Goal: Find specific page/section: Find specific page/section

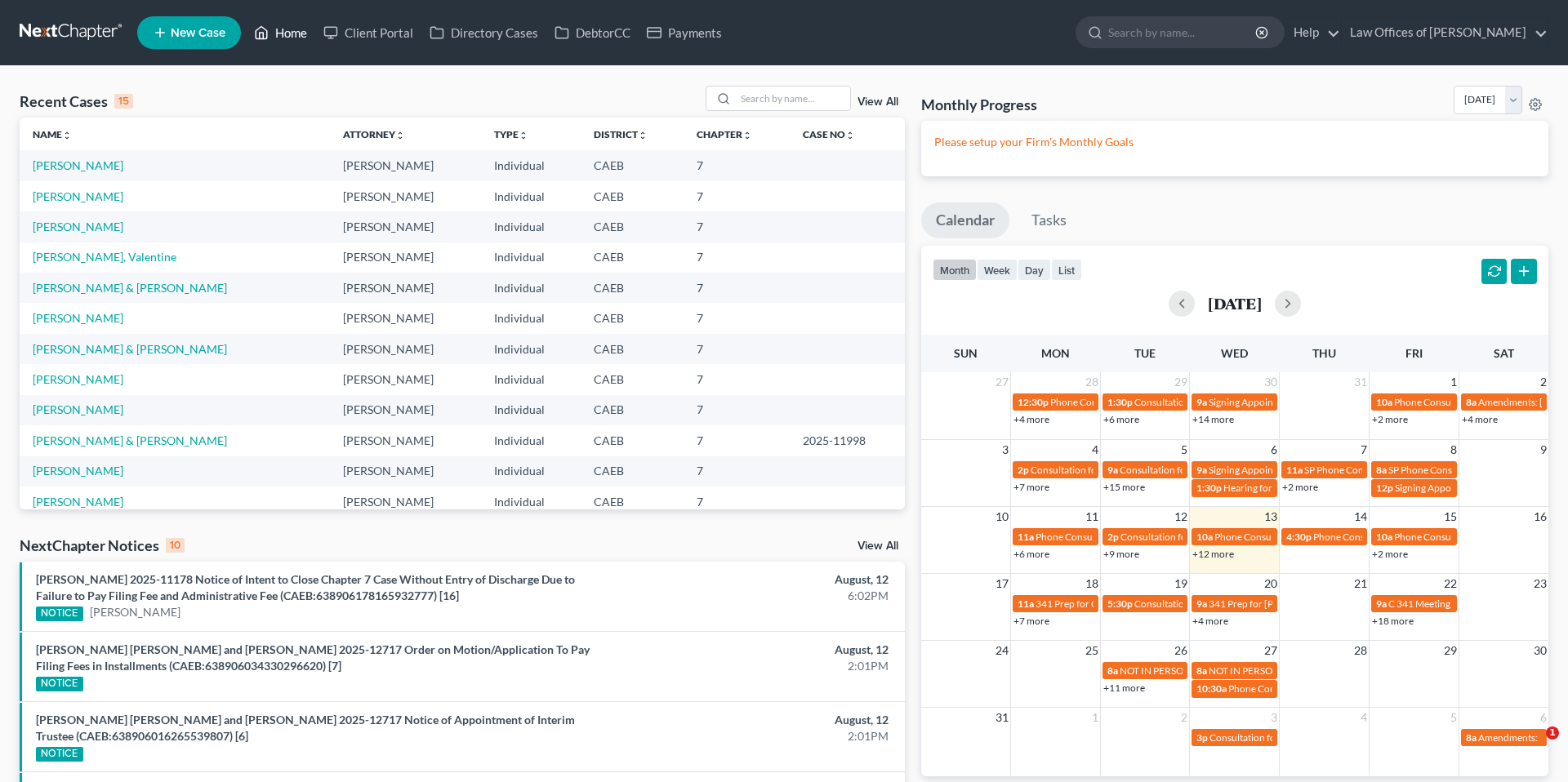
click at [295, 29] on link "Home" at bounding box center [281, 33] width 69 height 30
click at [806, 97] on input "search" at bounding box center [793, 99] width 115 height 24
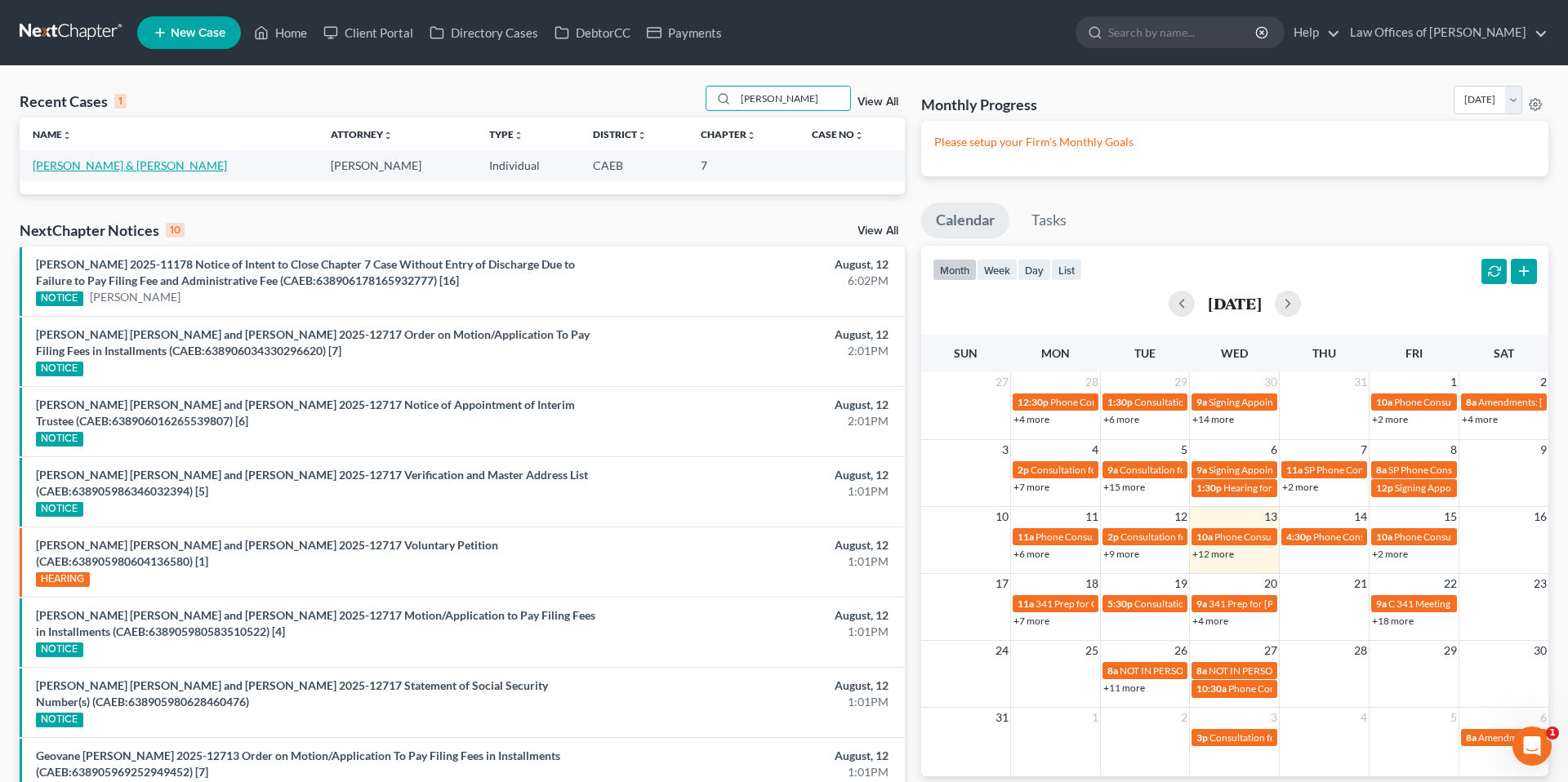
type input "[PERSON_NAME]"
click at [181, 171] on link "[PERSON_NAME] & [PERSON_NAME]" at bounding box center [130, 165] width 195 height 14
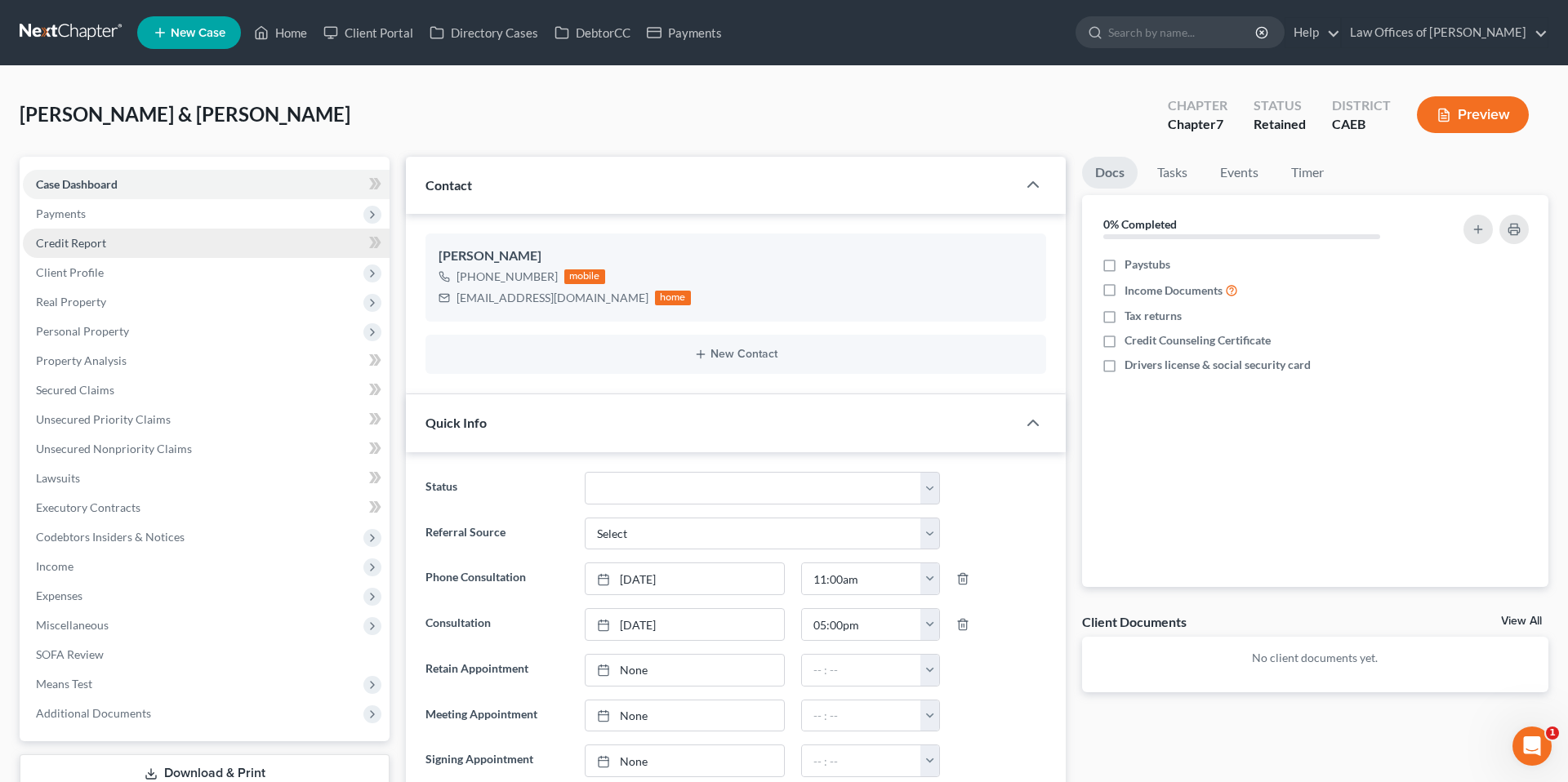
scroll to position [213, 0]
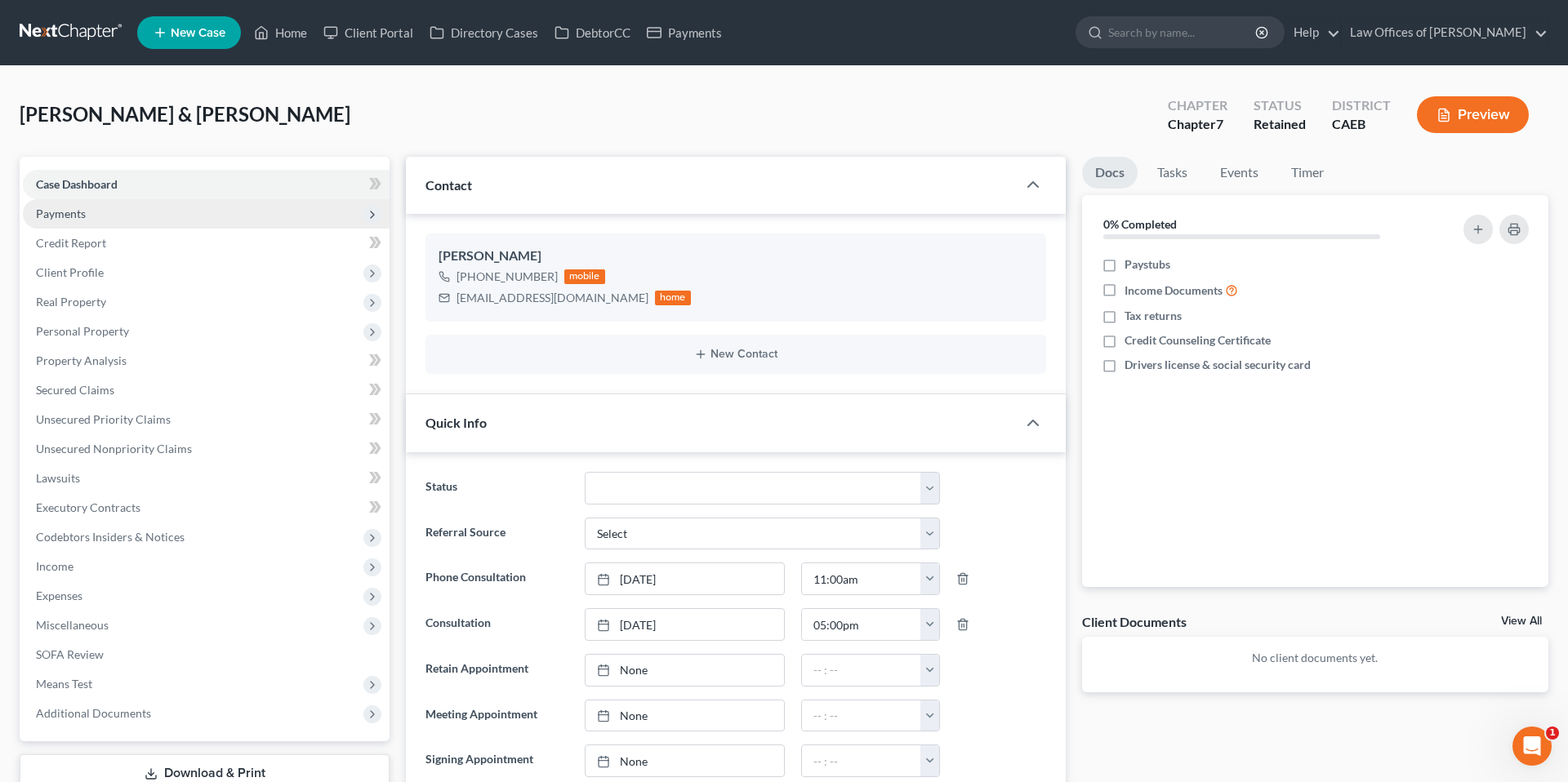
click at [95, 222] on span "Payments" at bounding box center [206, 215] width 367 height 30
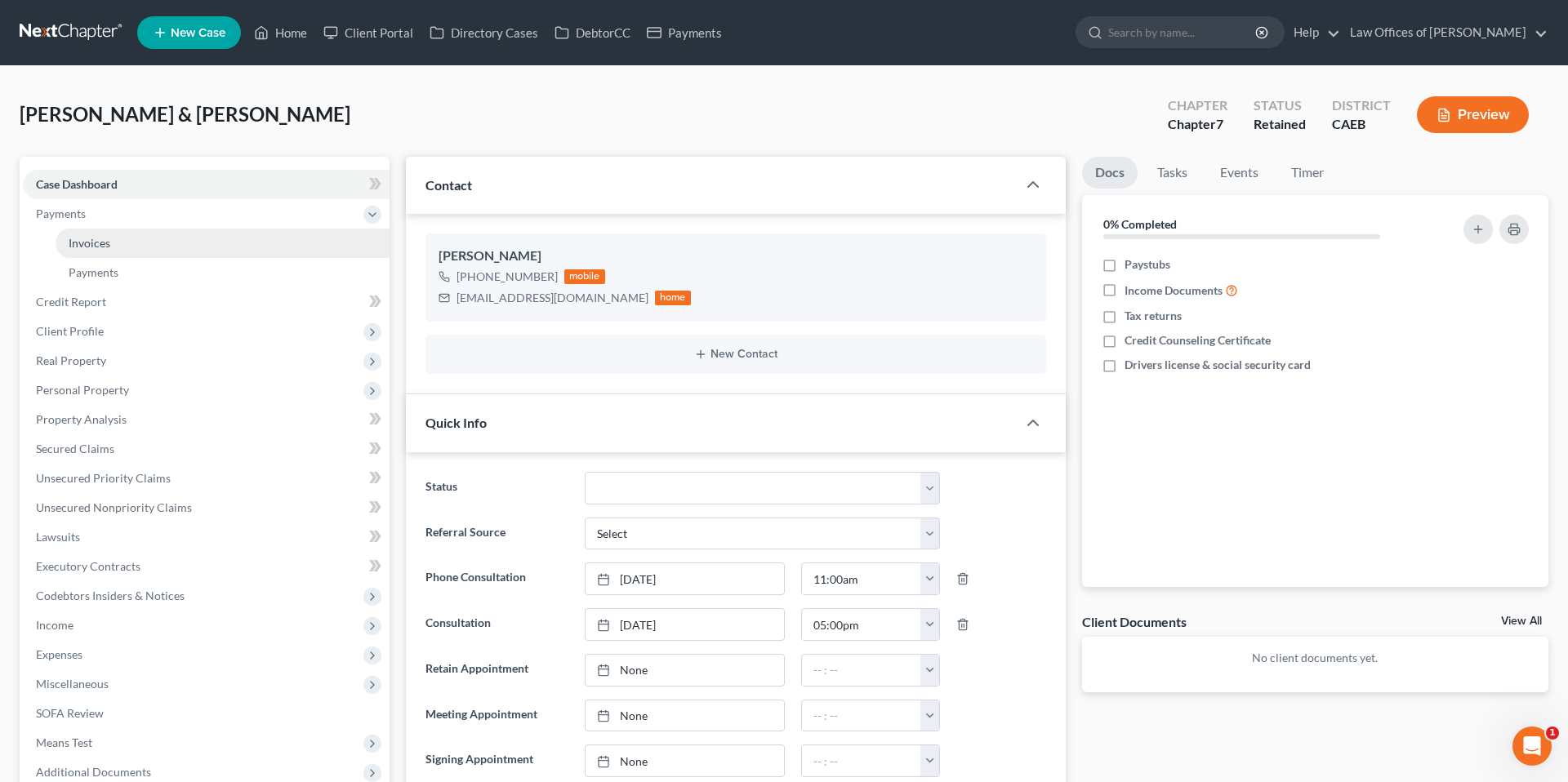
scroll to position [664, 0]
click at [97, 246] on span "Invoices" at bounding box center [89, 243] width 42 height 14
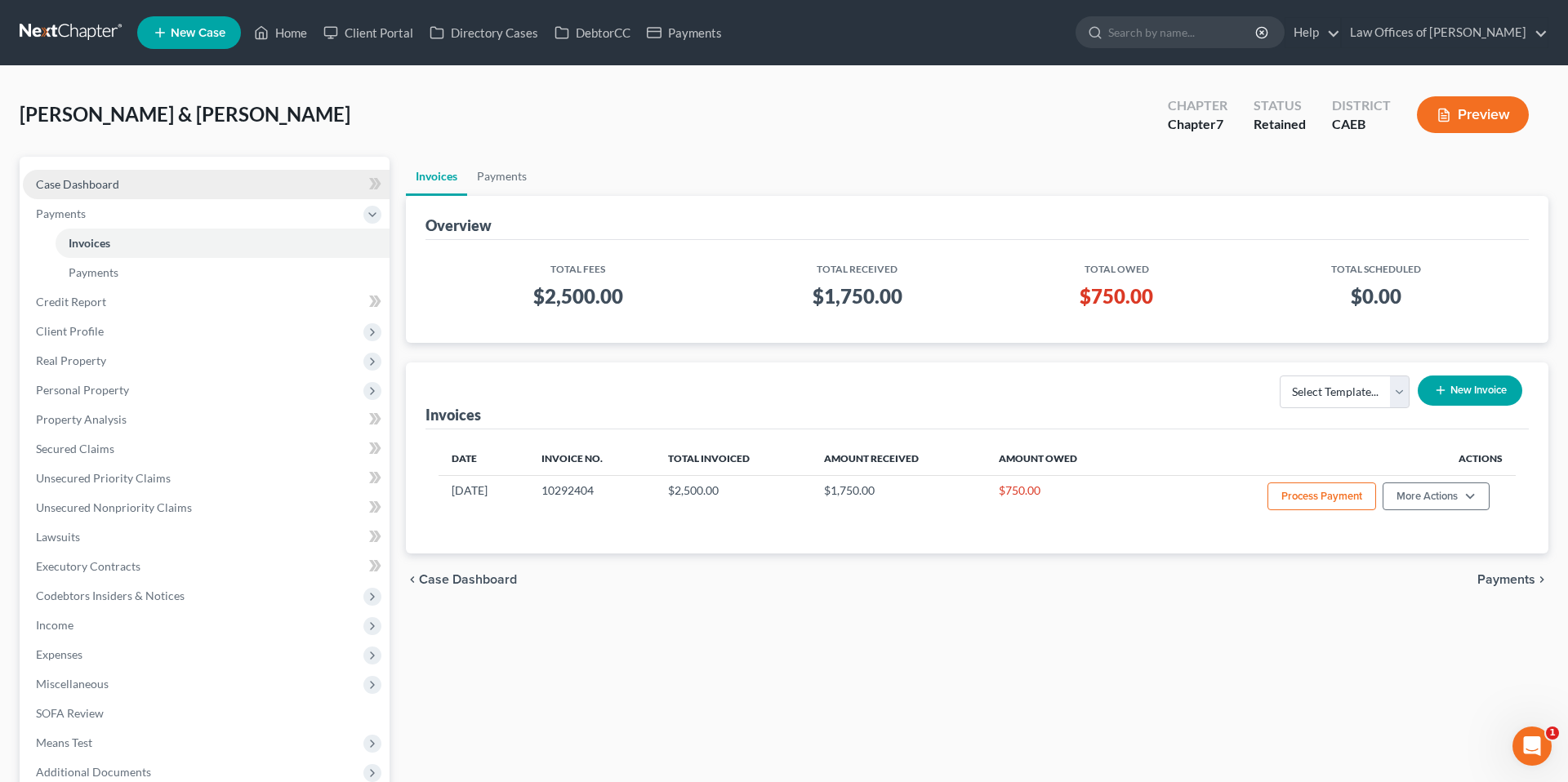
click at [111, 187] on span "Case Dashboard" at bounding box center [77, 184] width 83 height 14
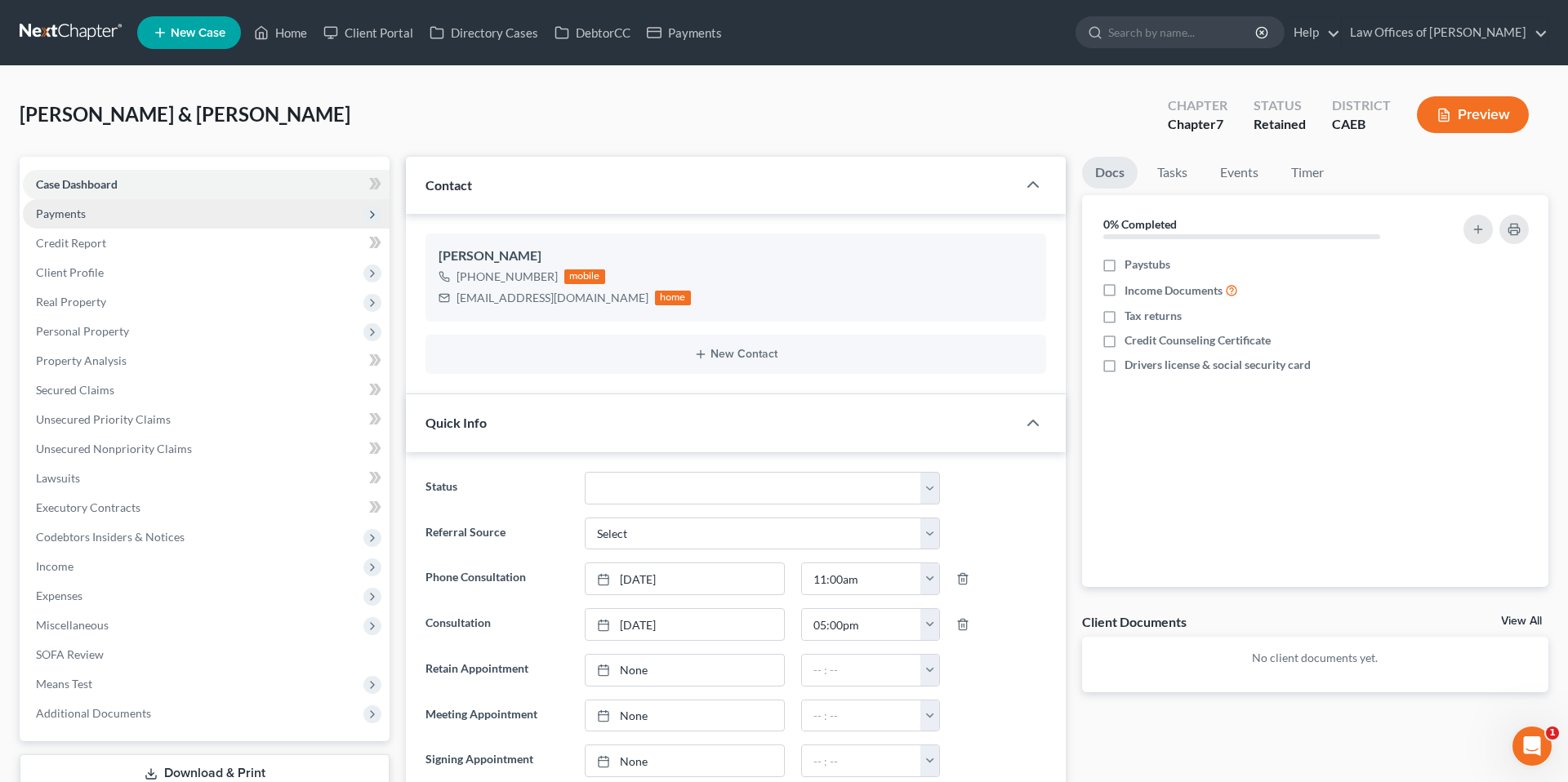
scroll to position [213, 0]
click at [83, 219] on span "Payments" at bounding box center [60, 214] width 49 height 14
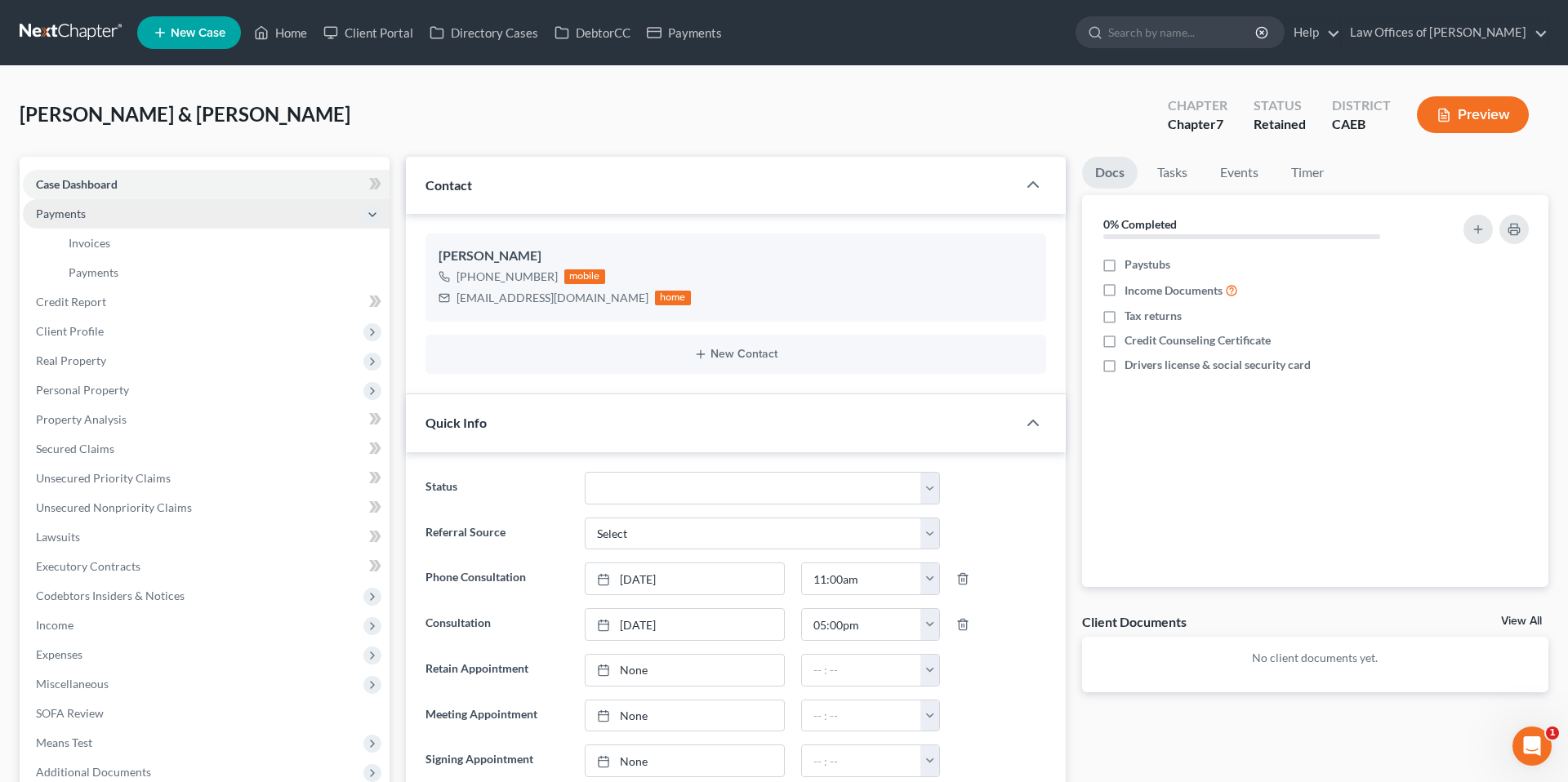
scroll to position [664, 0]
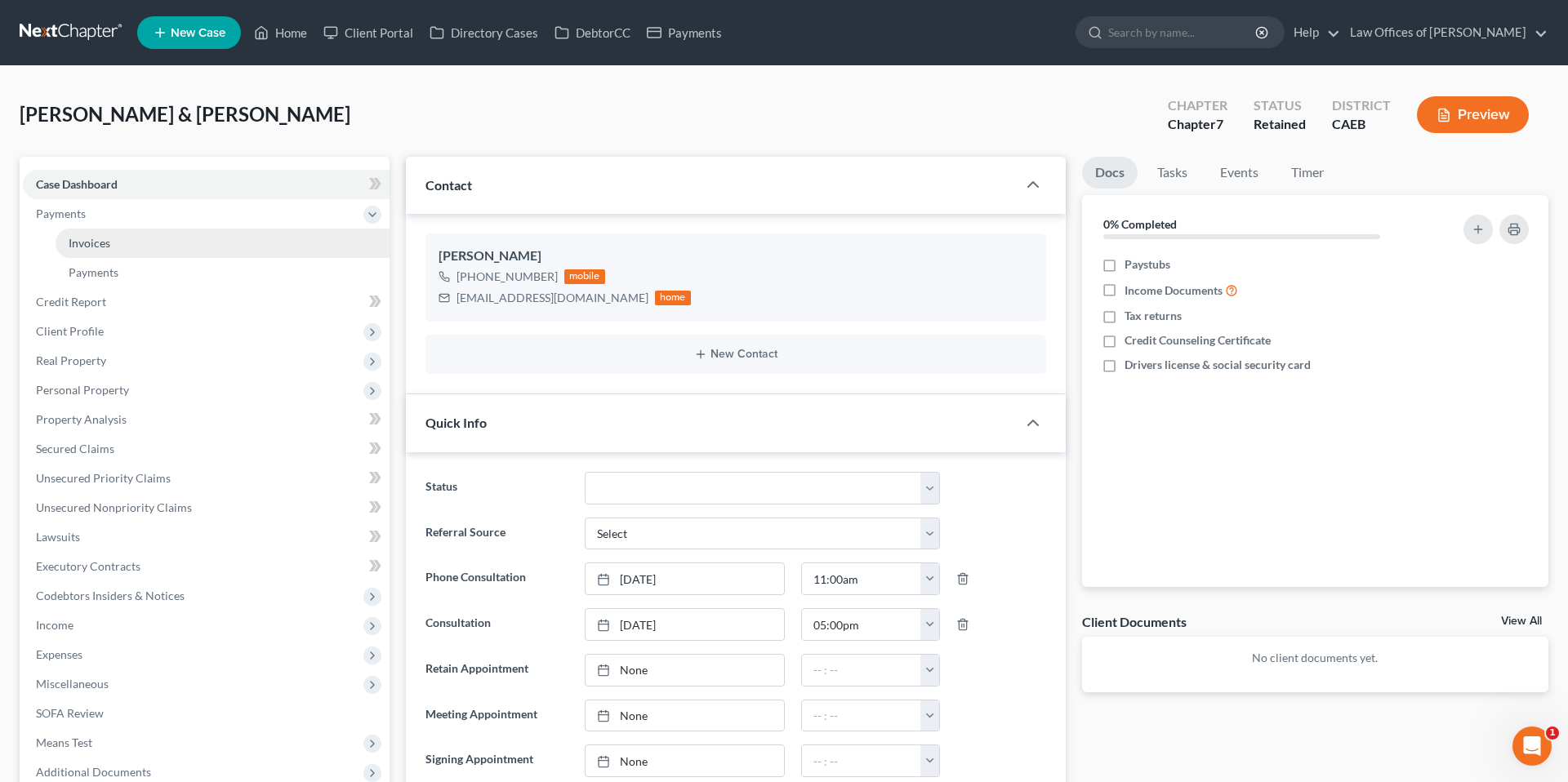
click at [91, 252] on link "Invoices" at bounding box center [222, 243] width 334 height 30
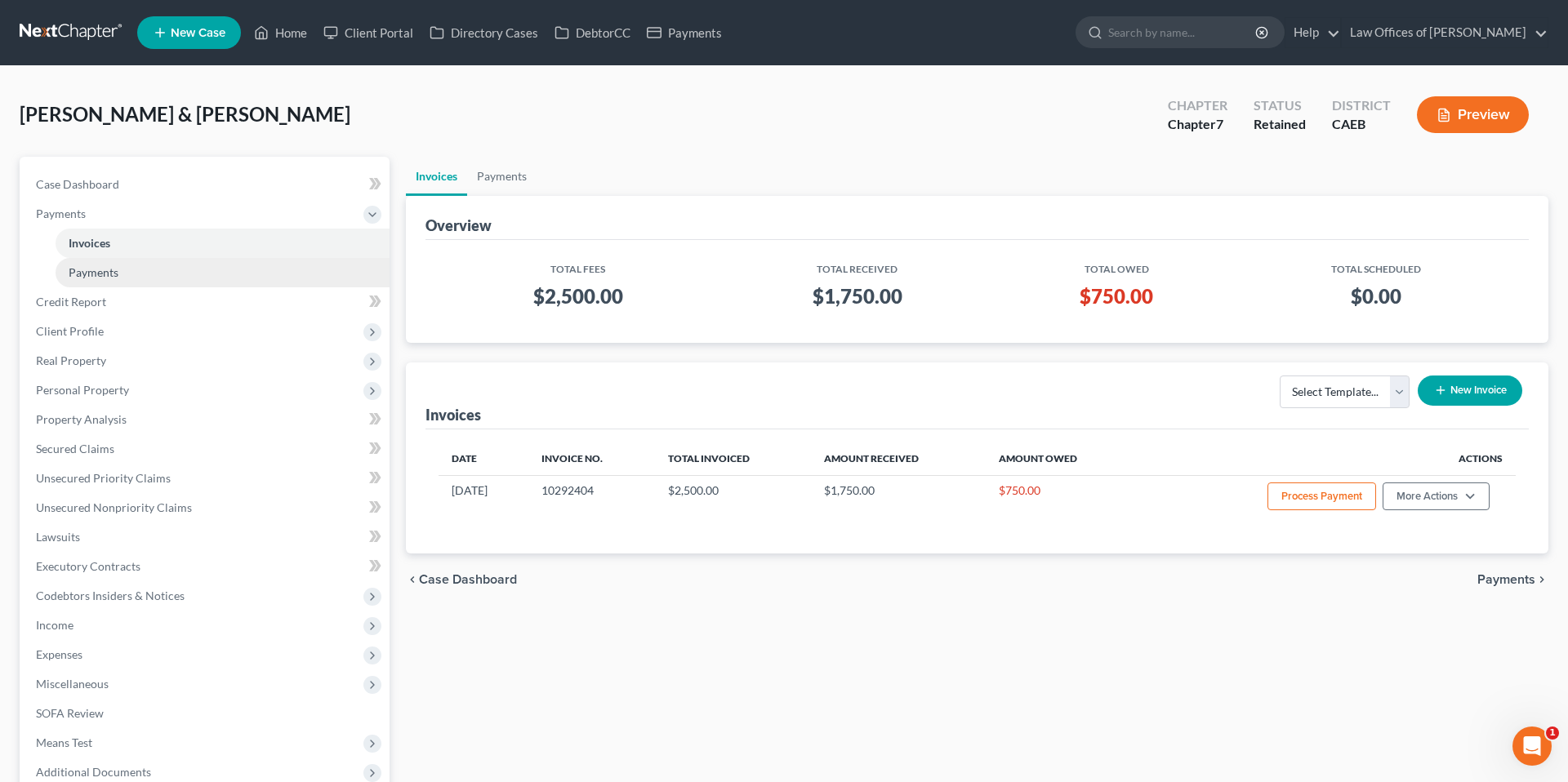
click at [101, 271] on span "Payments" at bounding box center [93, 272] width 49 height 14
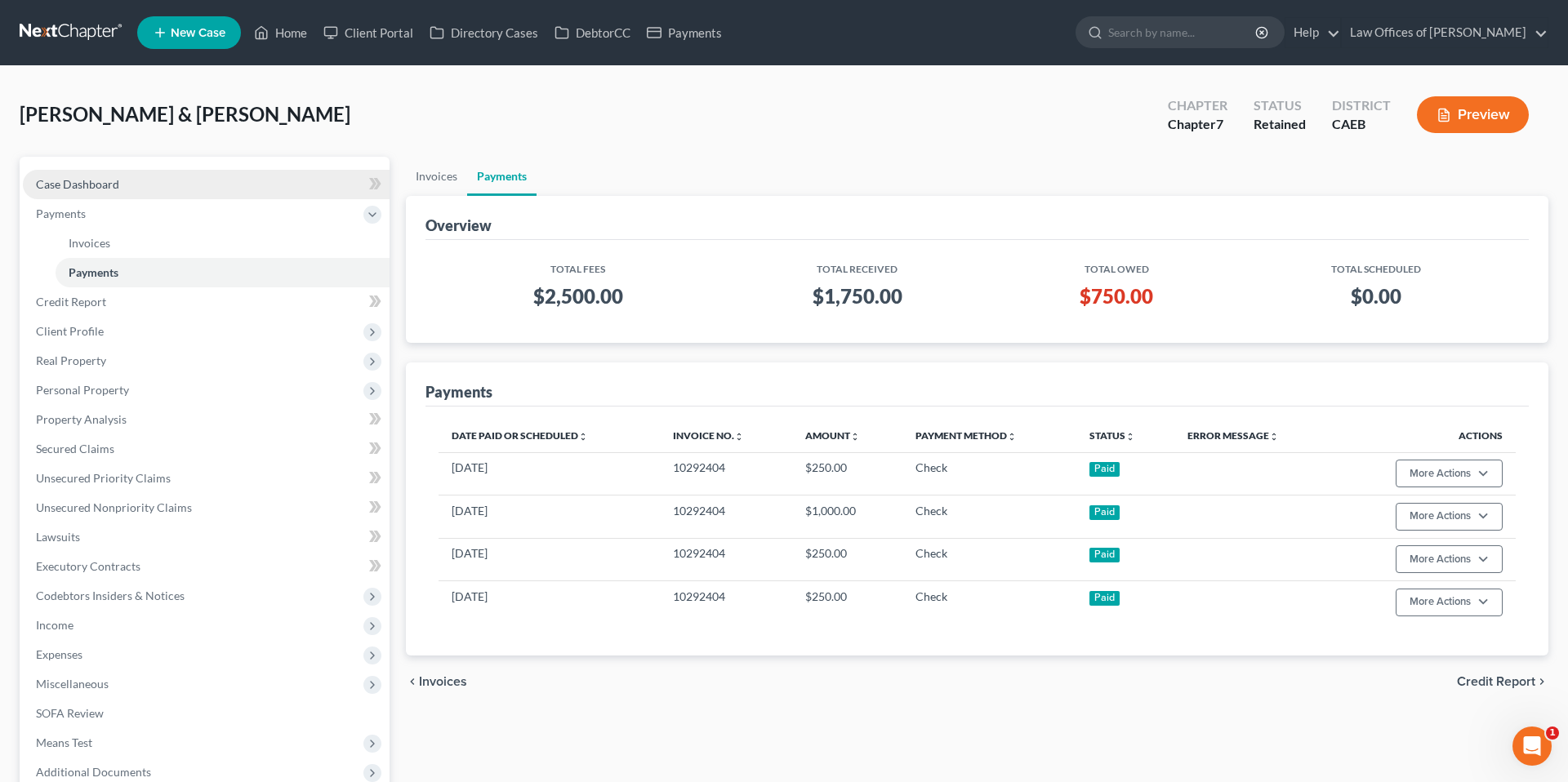
click at [113, 186] on span "Case Dashboard" at bounding box center [77, 184] width 83 height 14
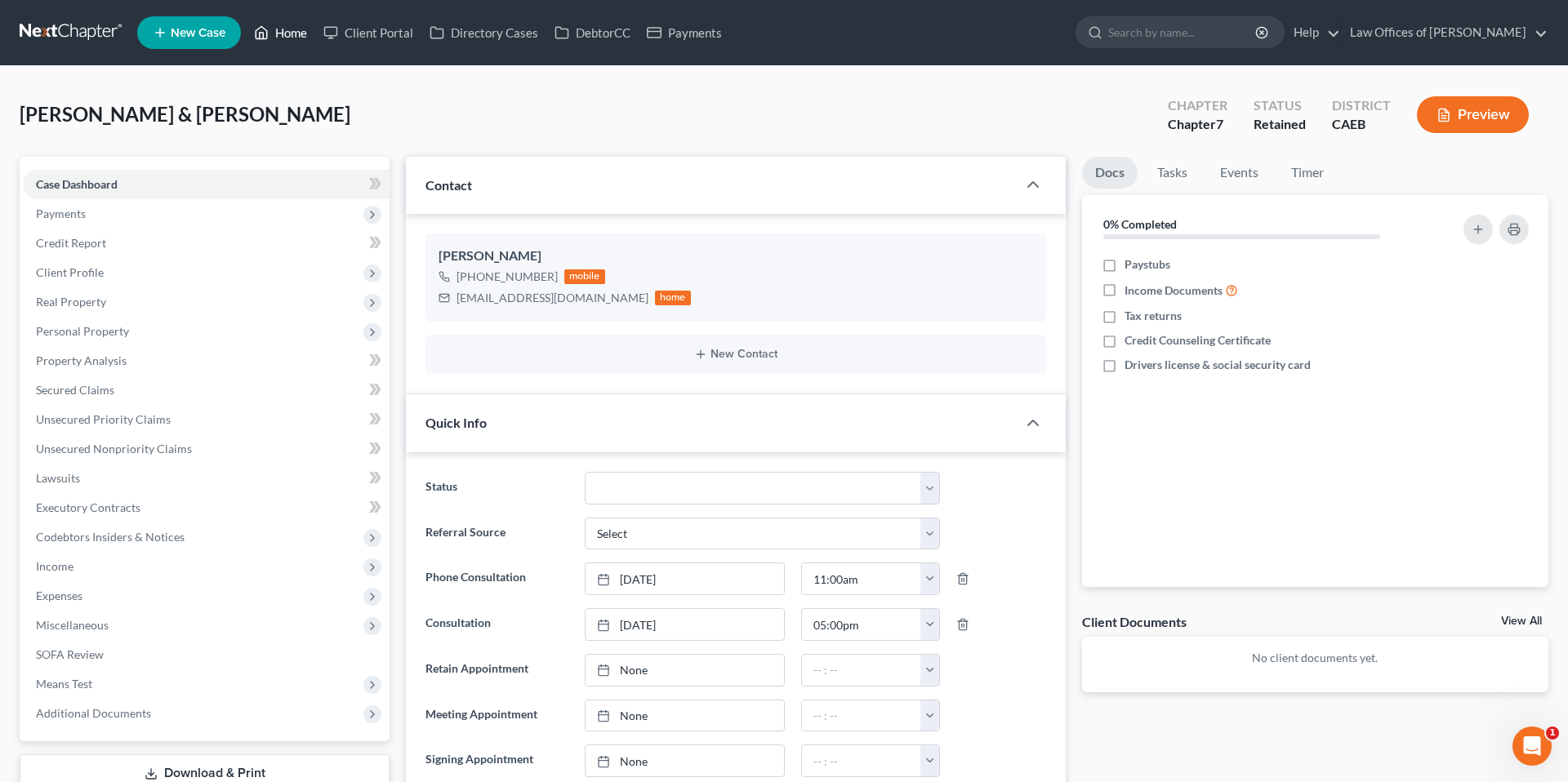
click at [289, 26] on link "Home" at bounding box center [281, 33] width 69 height 30
click at [289, 27] on link "Home" at bounding box center [281, 33] width 69 height 30
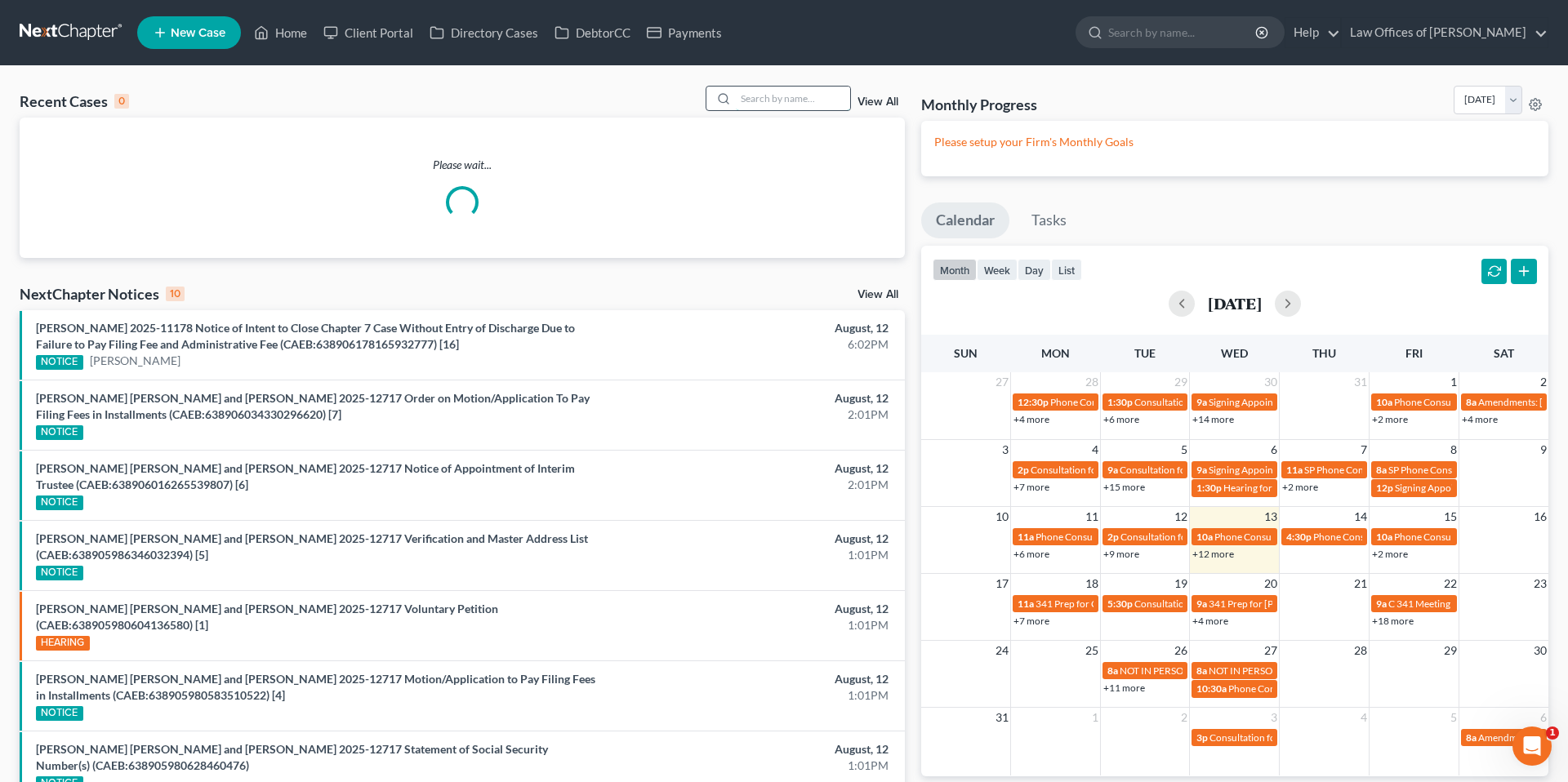
click at [822, 95] on input "search" at bounding box center [793, 99] width 115 height 24
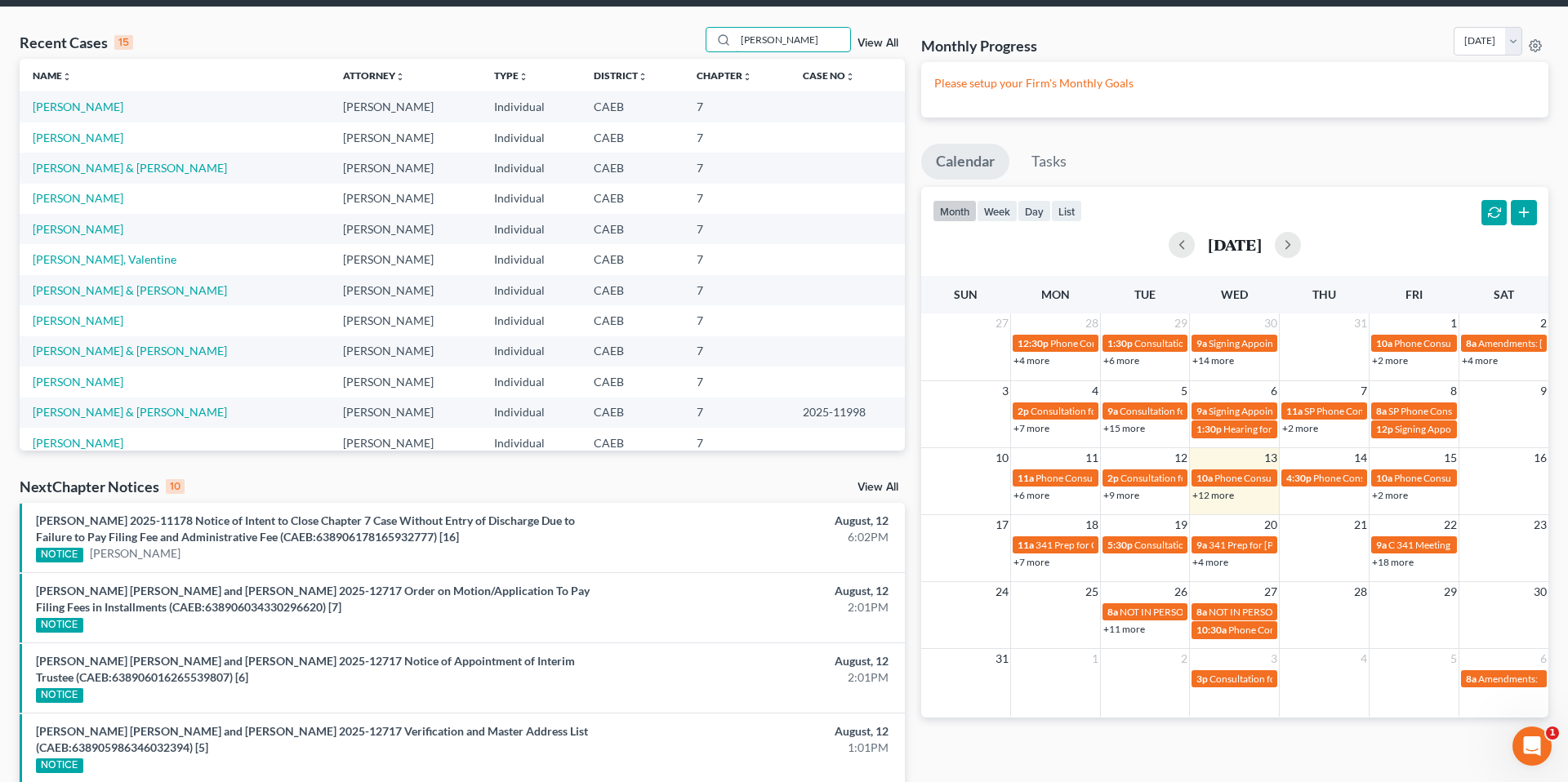
scroll to position [58, 0]
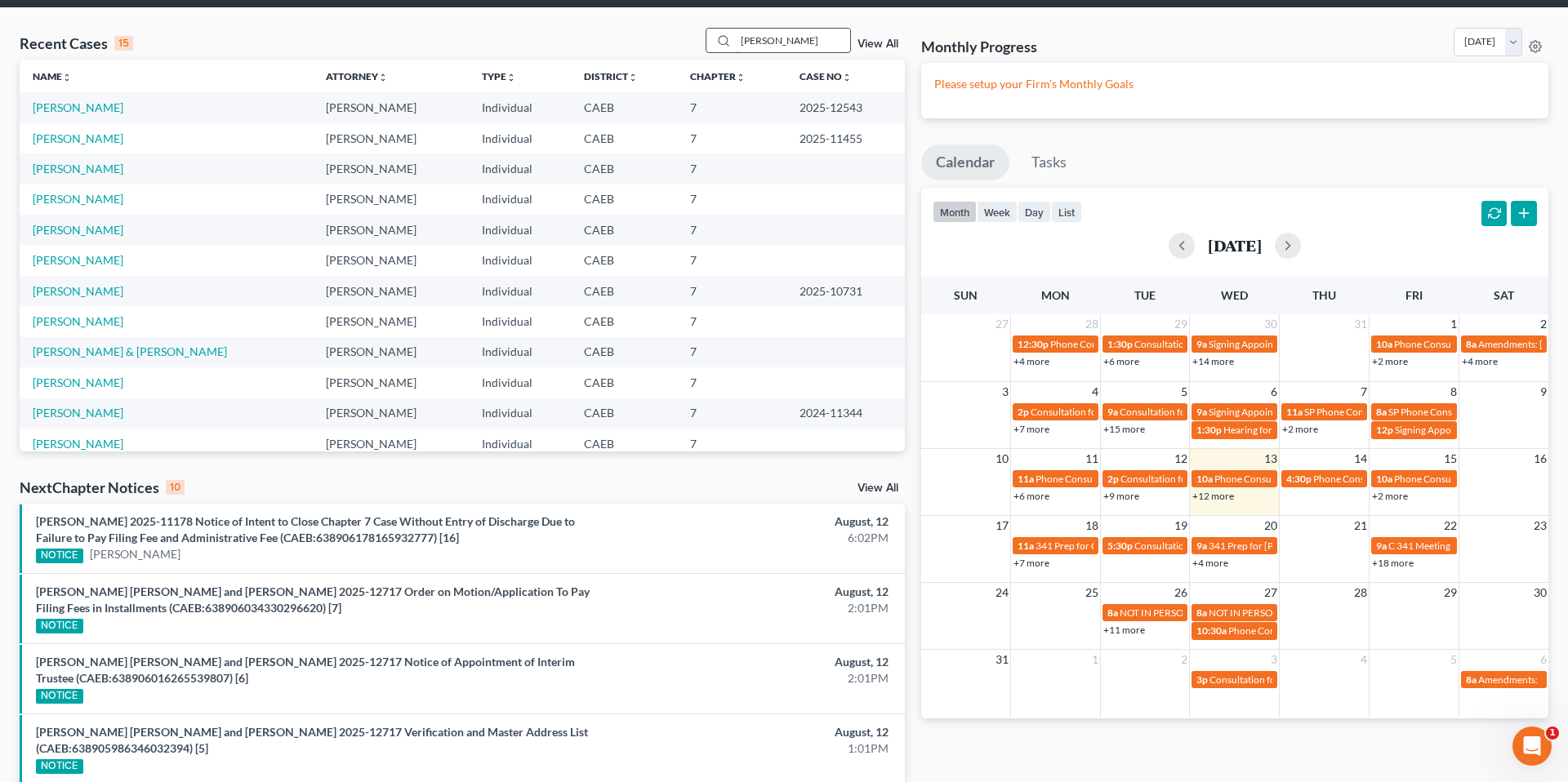
click at [821, 44] on input "[PERSON_NAME]" at bounding box center [793, 41] width 115 height 24
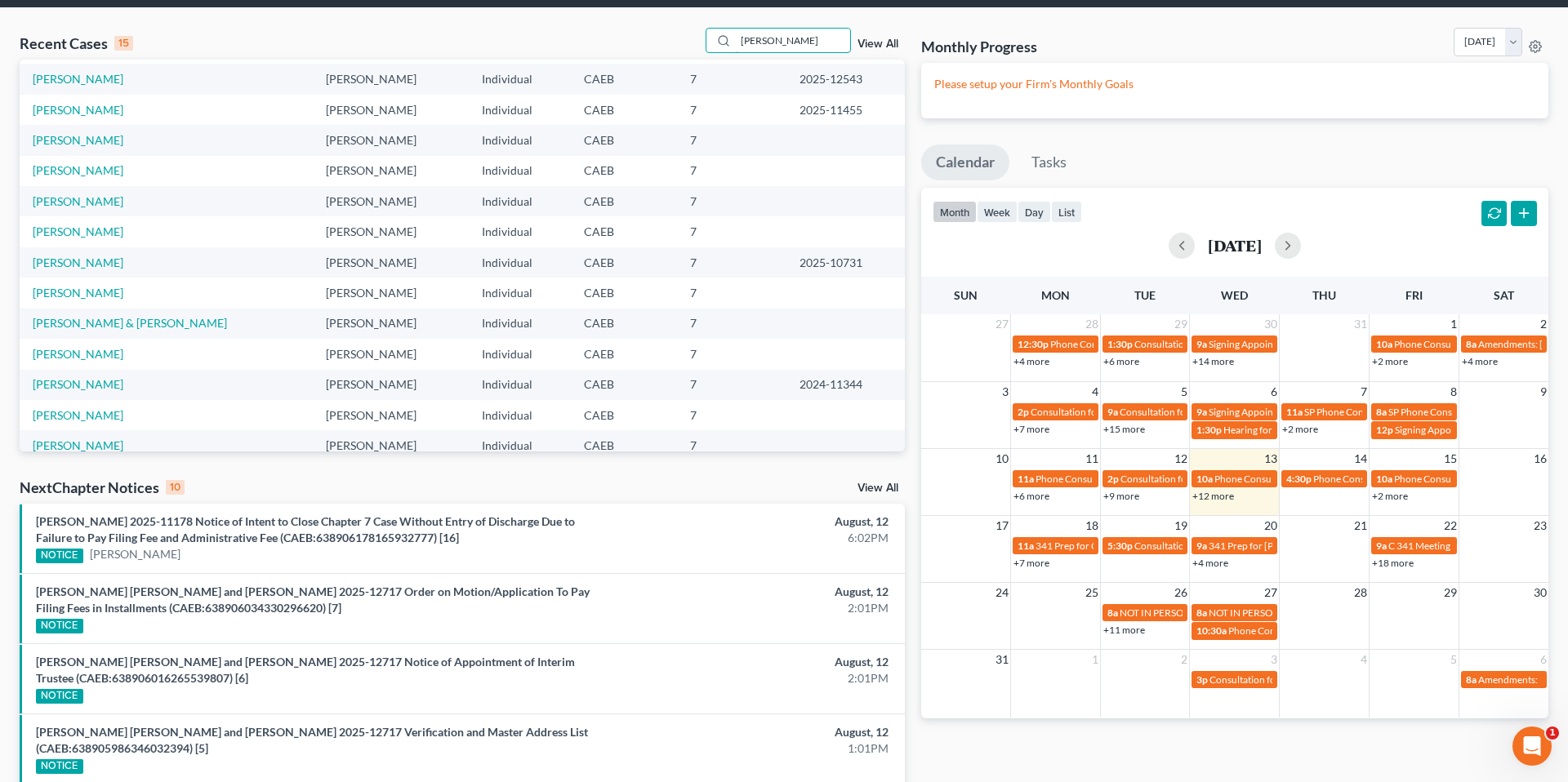
scroll to position [0, 0]
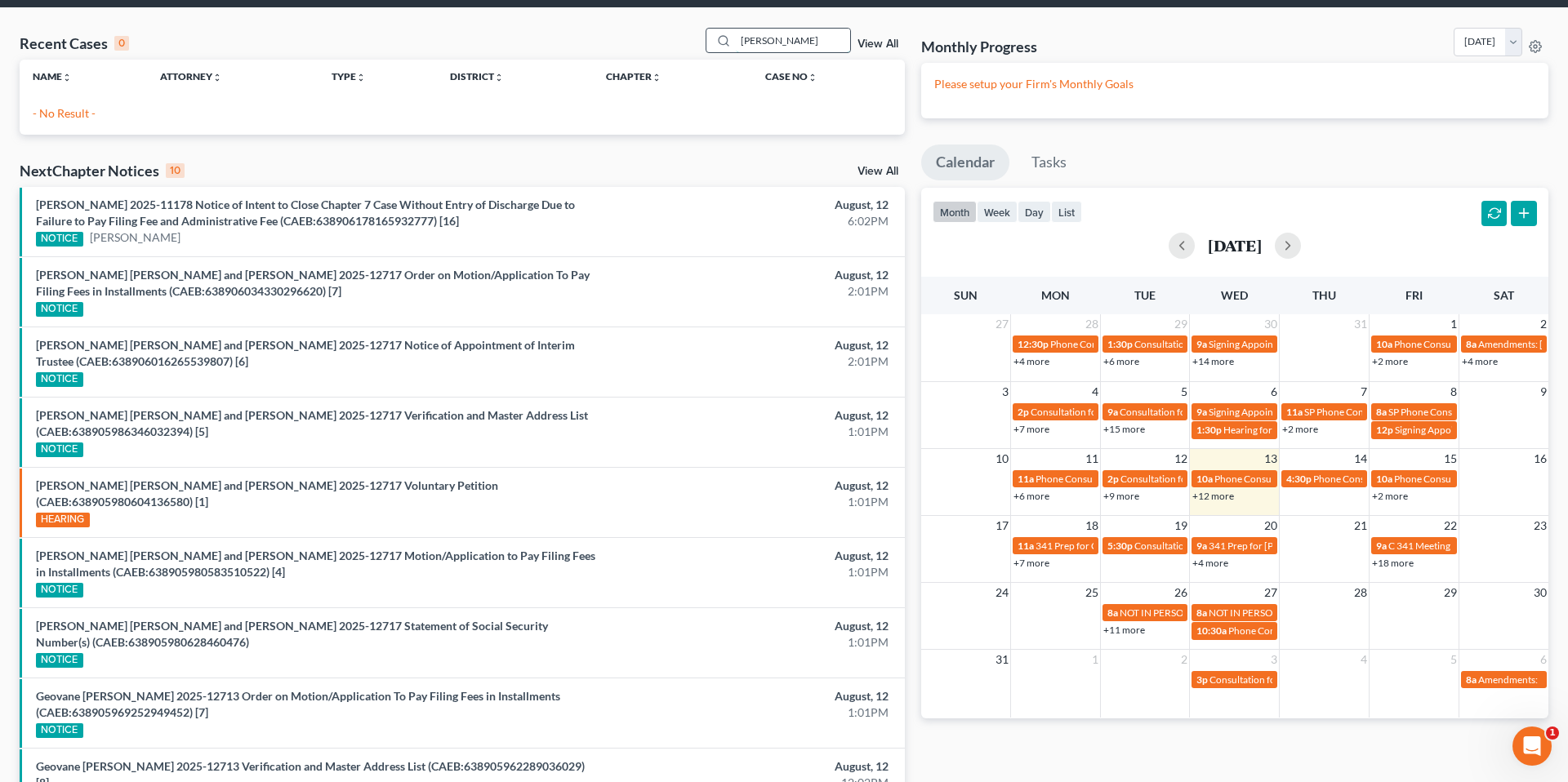
click at [805, 37] on input "[PERSON_NAME]" at bounding box center [793, 41] width 115 height 24
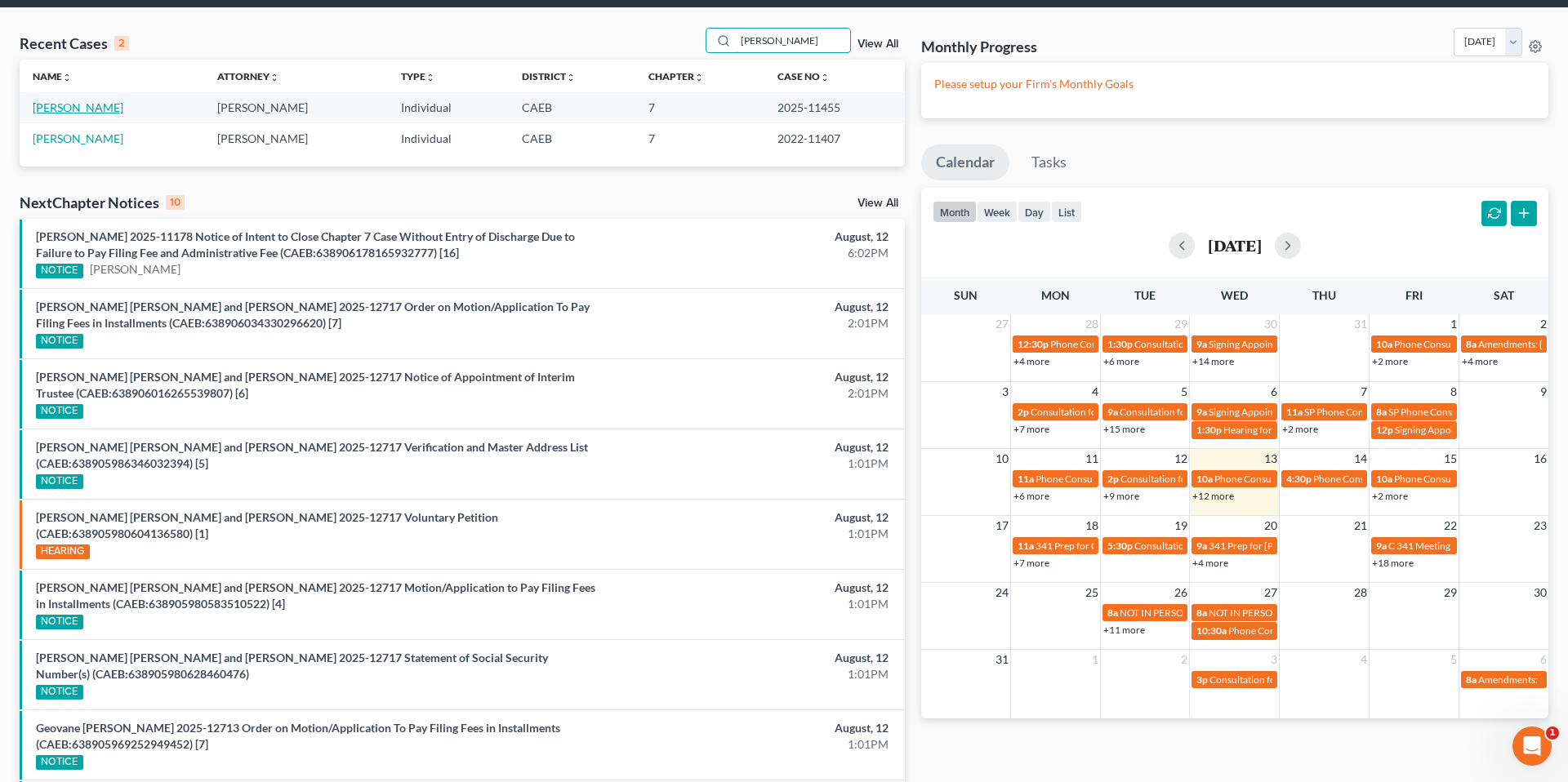
type input "[PERSON_NAME]"
click at [115, 107] on link "[PERSON_NAME]" at bounding box center [78, 108] width 91 height 14
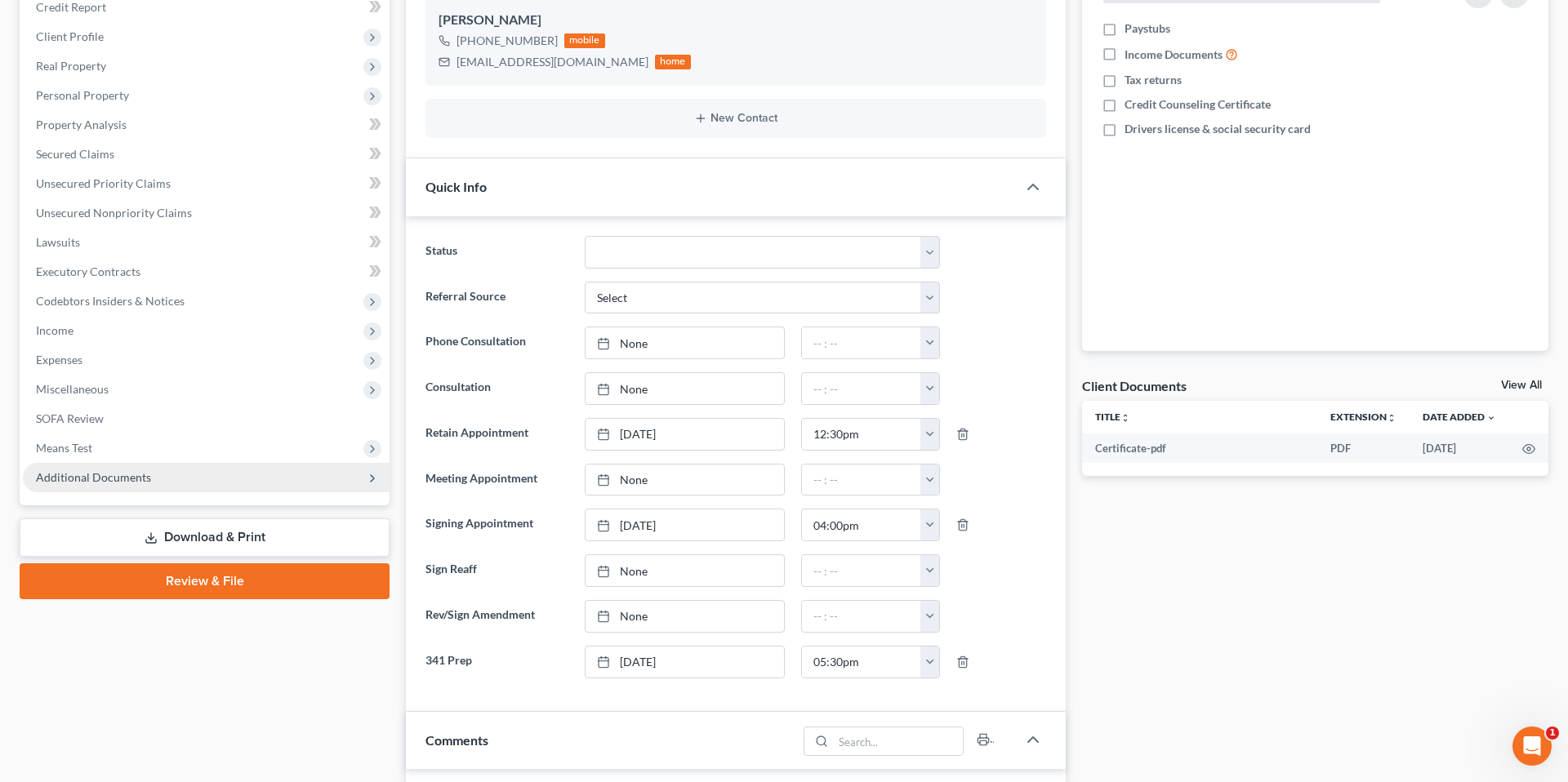
scroll to position [1833, 0]
click at [133, 477] on span "Additional Documents" at bounding box center [93, 478] width 115 height 14
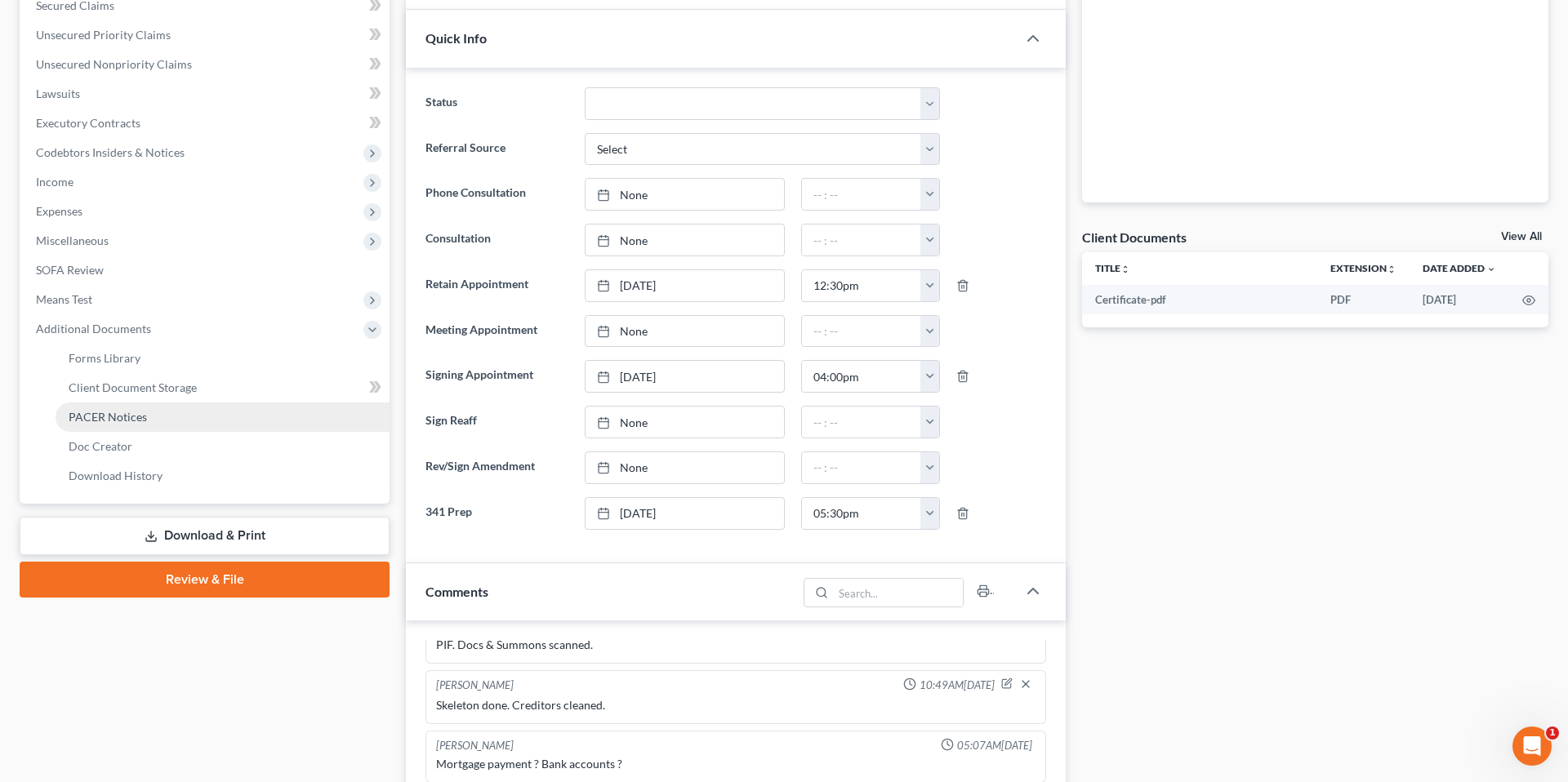
click at [133, 410] on span "PACER Notices" at bounding box center [107, 417] width 78 height 14
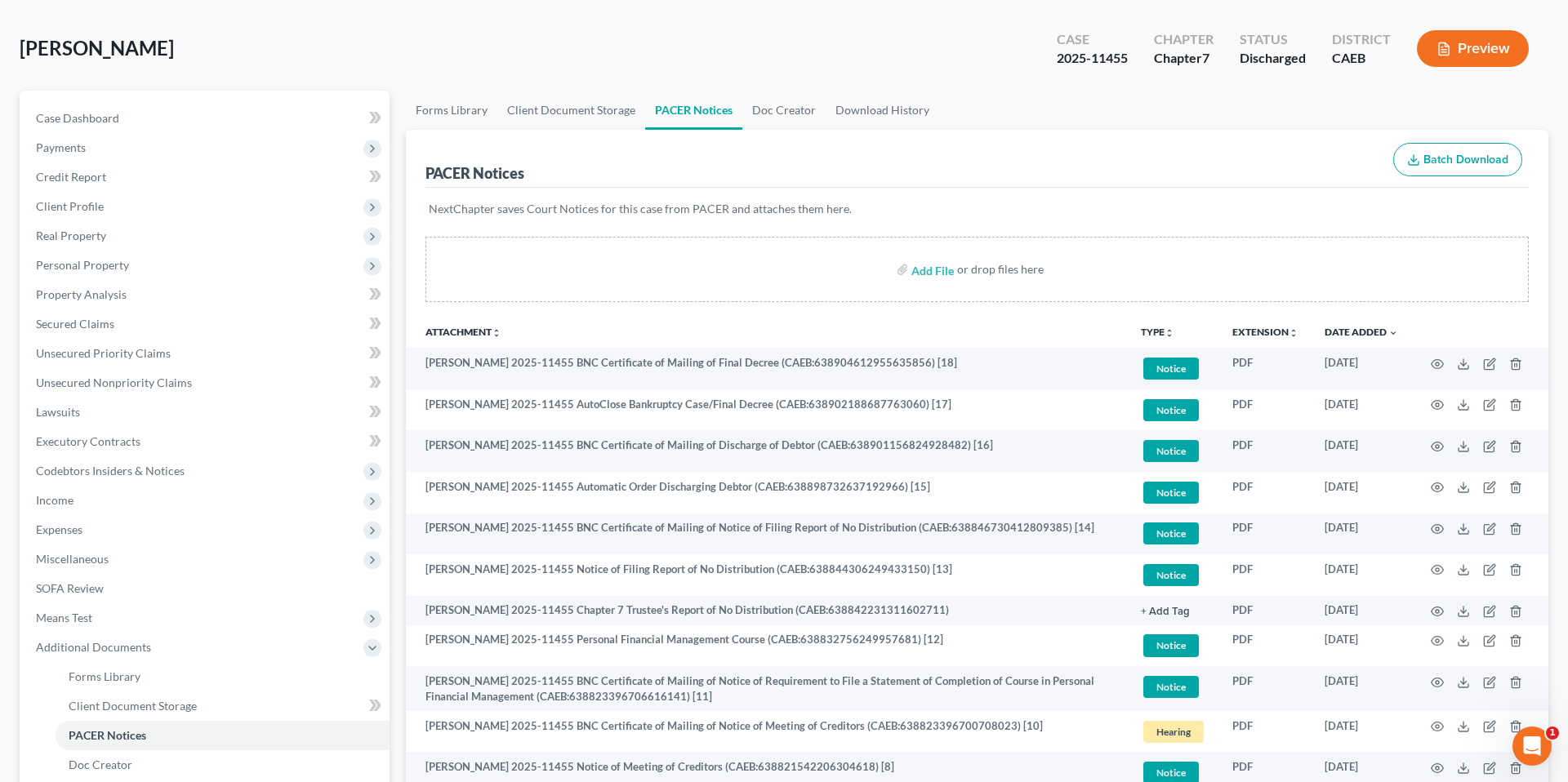
scroll to position [68, 0]
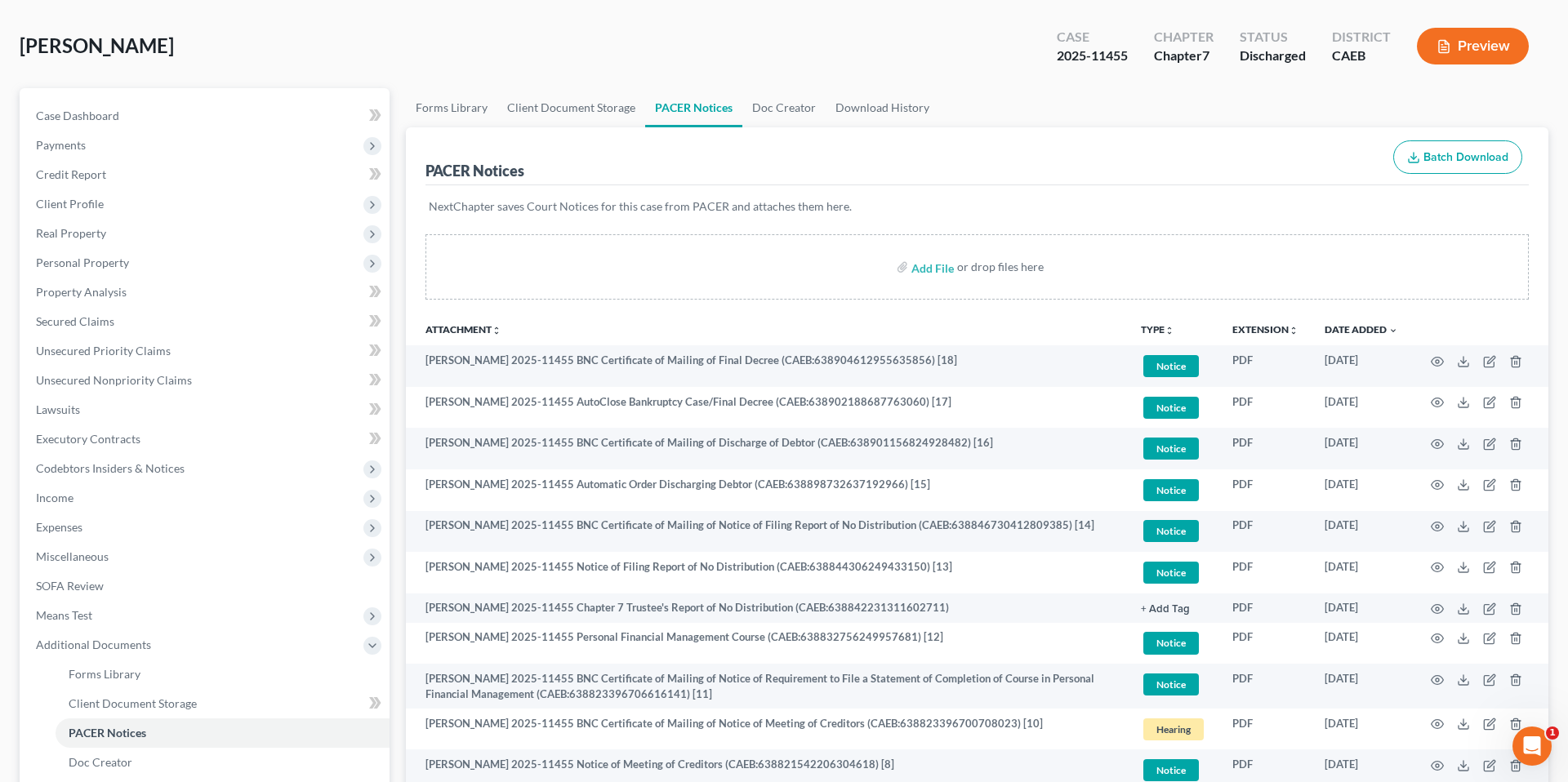
click at [374, 41] on div "[PERSON_NAME] Upgraded Case 2025-11455 Chapter Chapter 7 Status Discharged Dist…" at bounding box center [784, 52] width 1528 height 71
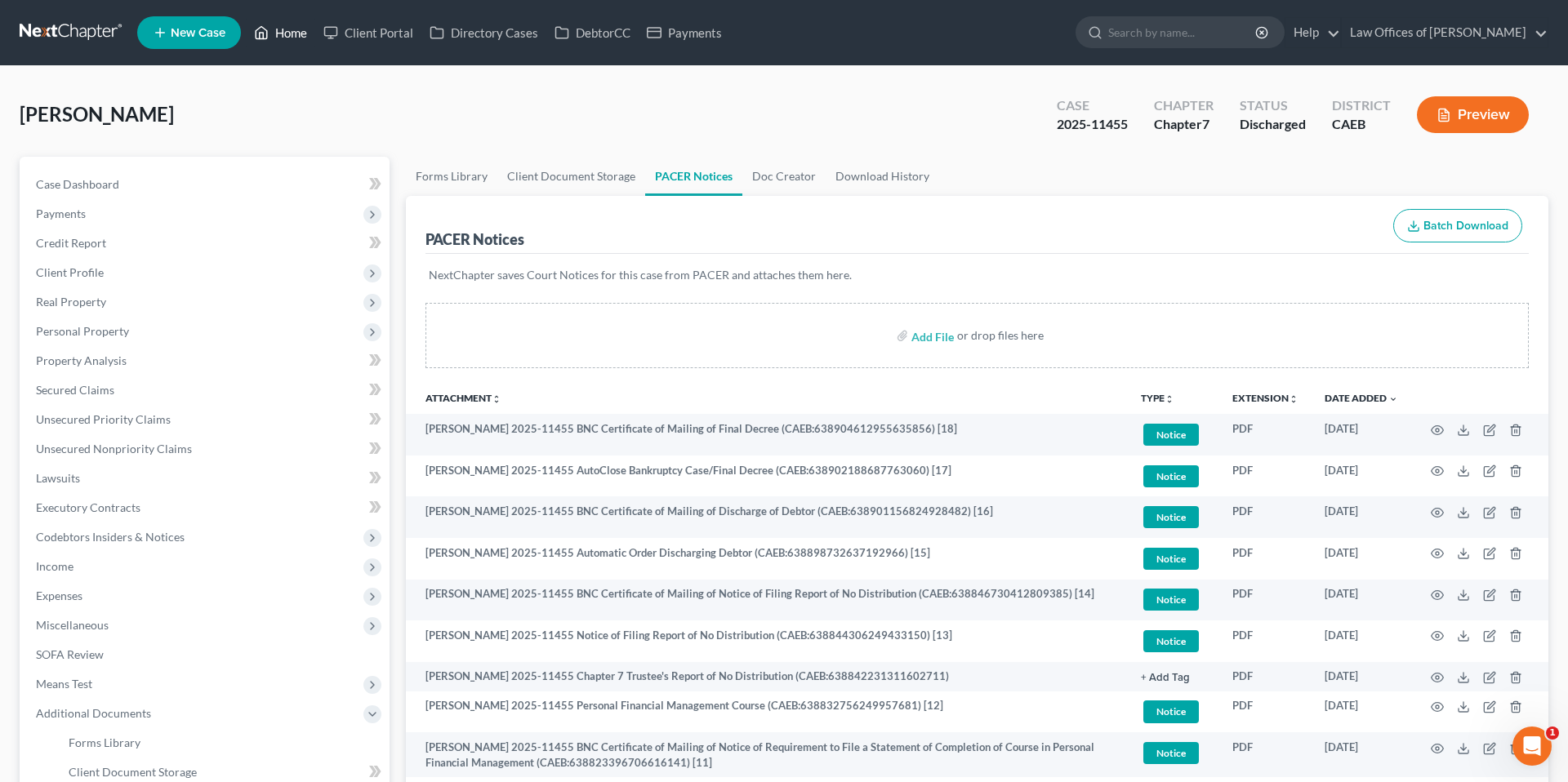
click at [283, 38] on link "Home" at bounding box center [281, 33] width 69 height 30
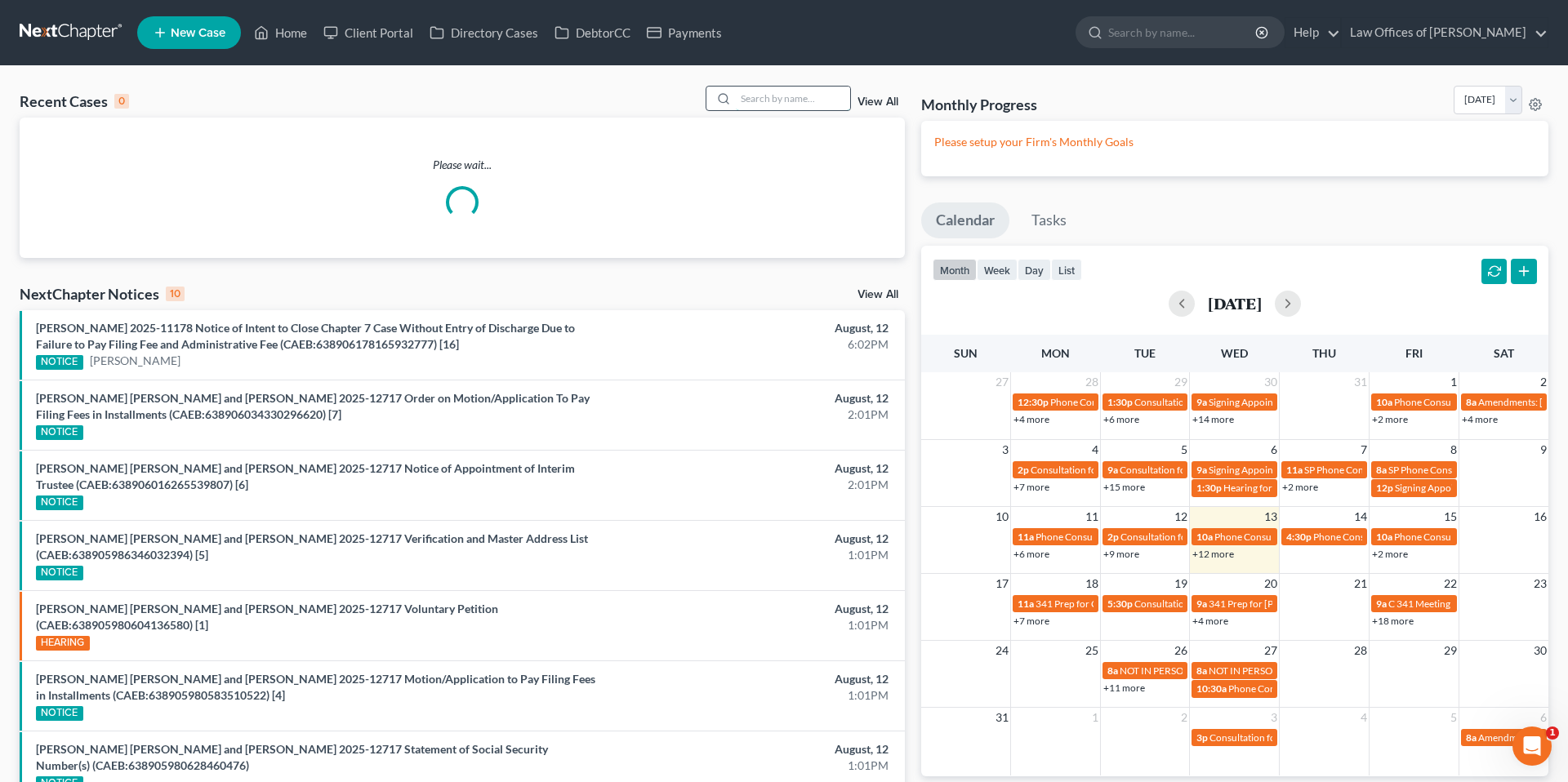
click at [758, 101] on input "search" at bounding box center [793, 99] width 115 height 24
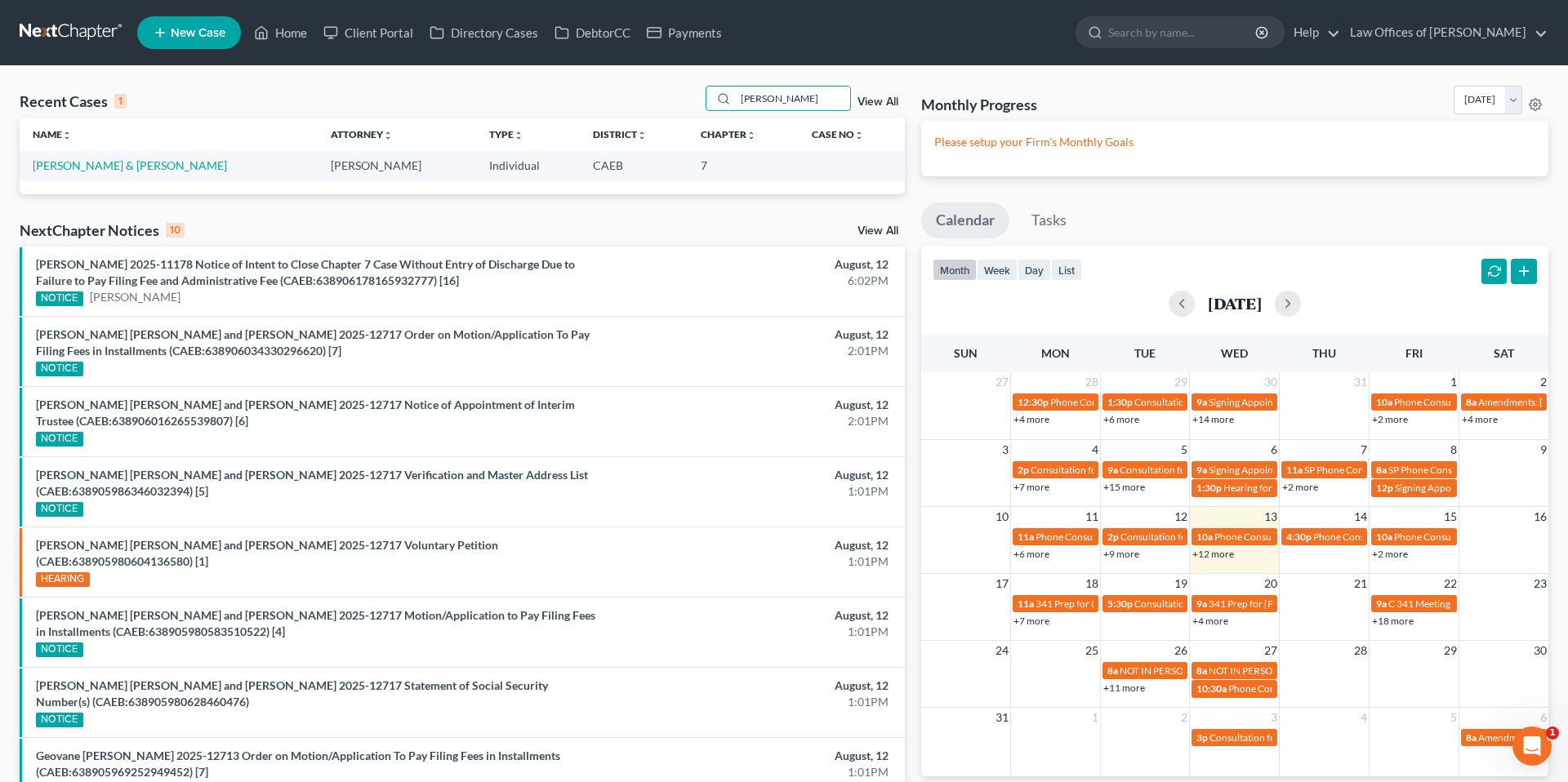
type input "[PERSON_NAME]"
